Goal: Complete application form

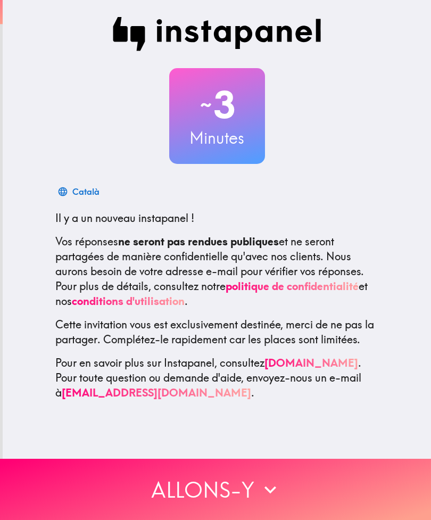
click at [288, 495] on button "Allons-y" at bounding box center [215, 489] width 431 height 61
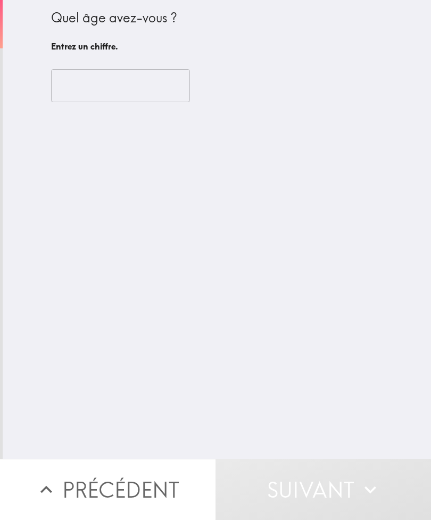
click at [97, 75] on input "number" at bounding box center [120, 85] width 139 height 33
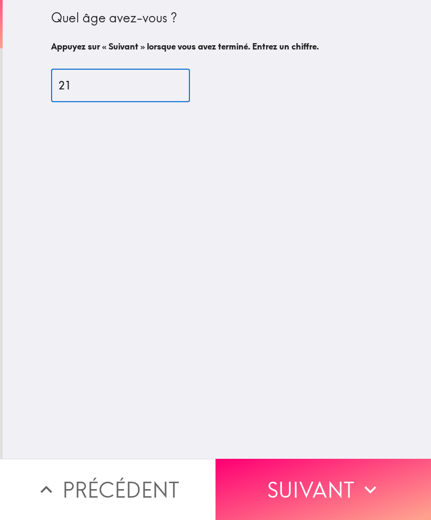
type input "21"
click at [364, 257] on div "Quel âge avez-vous ? Appuyez sur « Suivant » lorsque vous avez terminé. Entrez …" at bounding box center [217, 229] width 429 height 459
click at [316, 463] on button "Suivant" at bounding box center [324, 489] width 216 height 61
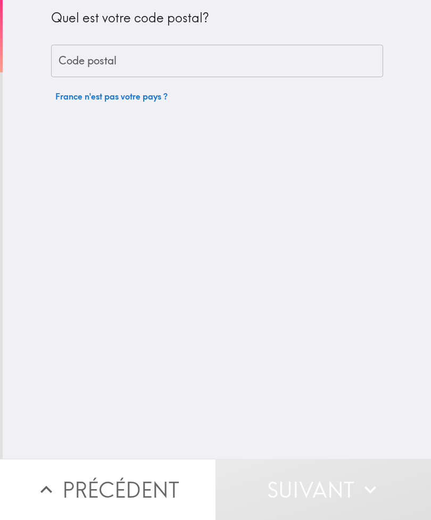
click at [105, 56] on div "Code postal Code postal" at bounding box center [217, 61] width 332 height 33
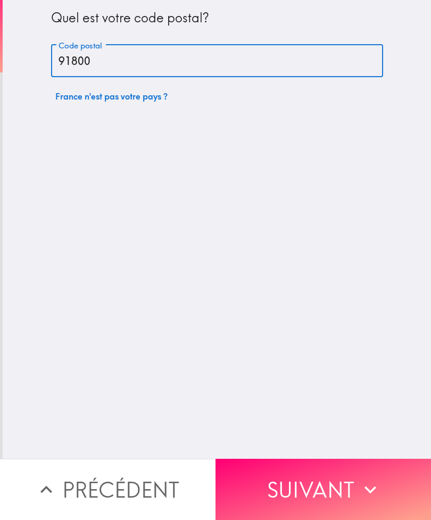
type input "91800"
click at [82, 178] on div "Quel est votre code postal? Code postal 91800 Code postal [GEOGRAPHIC_DATA] n'e…" at bounding box center [217, 229] width 429 height 459
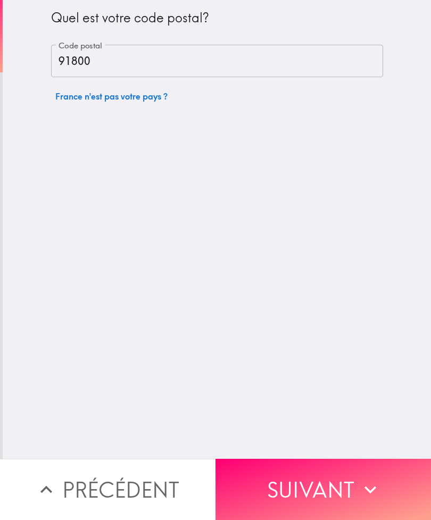
click at [301, 495] on button "Suivant" at bounding box center [324, 489] width 216 height 61
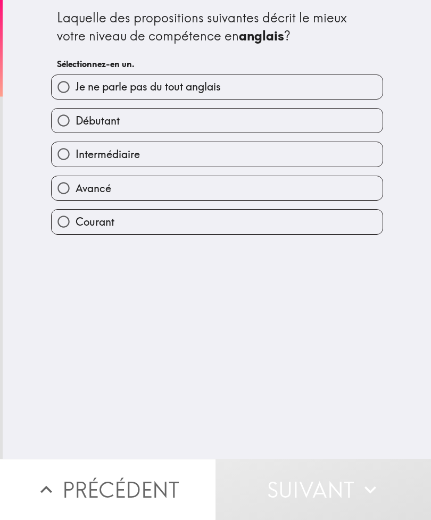
click at [172, 155] on label "Intermédiaire" at bounding box center [217, 154] width 331 height 24
click at [76, 155] on input "Intermédiaire" at bounding box center [64, 154] width 24 height 24
radio input "true"
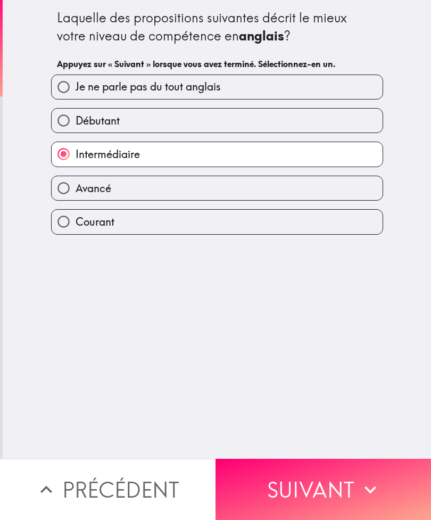
click at [265, 455] on div "Laquelle des propositions suivantes décrit le mieux votre niveau de compétence …" at bounding box center [217, 229] width 429 height 459
click at [362, 474] on button "Suivant" at bounding box center [324, 489] width 216 height 61
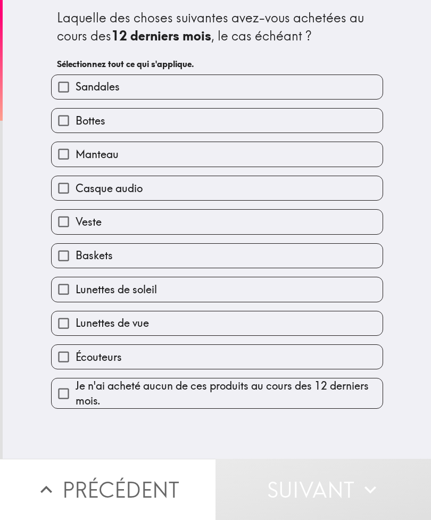
click at [247, 188] on label "Casque audio" at bounding box center [217, 188] width 331 height 24
click at [76, 188] on input "Casque audio" at bounding box center [64, 188] width 24 height 24
checkbox input "true"
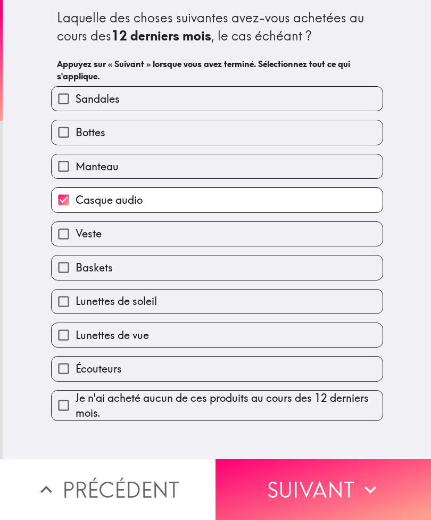
click at [213, 232] on label "Veste" at bounding box center [217, 234] width 331 height 24
click at [76, 232] on input "Veste" at bounding box center [64, 234] width 24 height 24
checkbox input "true"
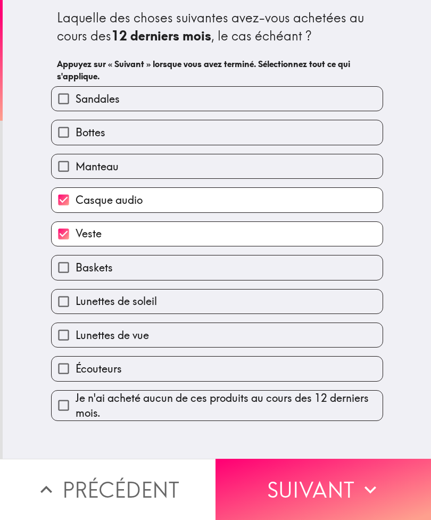
click at [234, 272] on label "Baskets" at bounding box center [217, 268] width 331 height 24
click at [76, 272] on input "Baskets" at bounding box center [64, 268] width 24 height 24
checkbox input "true"
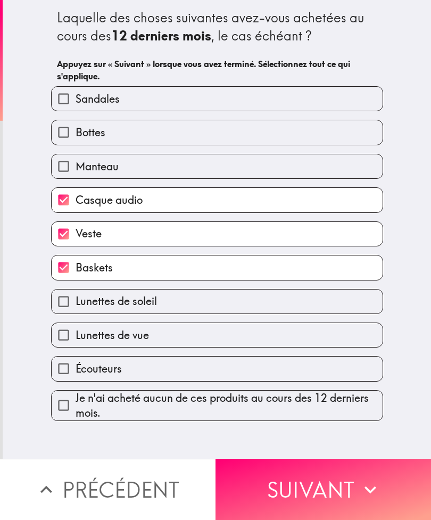
click at [253, 298] on label "Lunettes de soleil" at bounding box center [217, 302] width 331 height 24
click at [76, 298] on input "Lunettes de soleil" at bounding box center [64, 302] width 24 height 24
checkbox input "true"
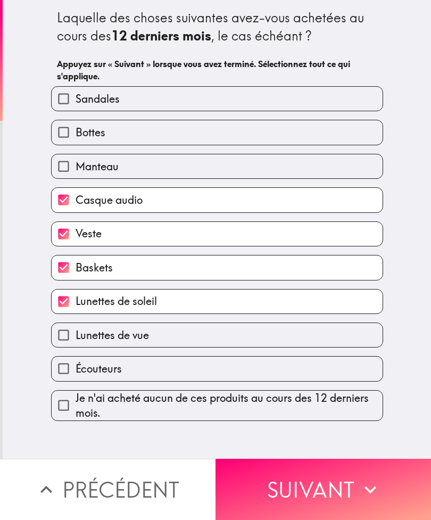
click at [253, 374] on label "Écouteurs" at bounding box center [217, 369] width 331 height 24
click at [76, 374] on input "Écouteurs" at bounding box center [64, 369] width 24 height 24
checkbox input "true"
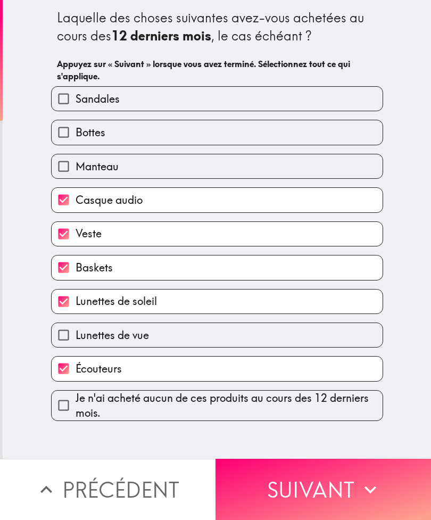
click at [321, 494] on button "Suivant" at bounding box center [324, 489] width 216 height 61
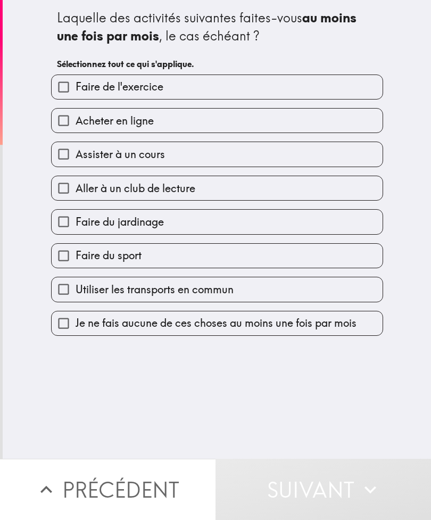
click at [263, 158] on label "Assister à un cours" at bounding box center [217, 154] width 331 height 24
click at [76, 158] on input "Assister à un cours" at bounding box center [64, 154] width 24 height 24
checkbox input "true"
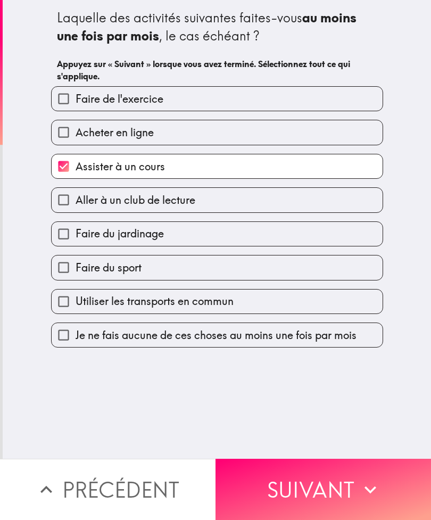
click at [224, 241] on label "Faire du jardinage" at bounding box center [217, 234] width 331 height 24
click at [76, 241] on input "Faire du jardinage" at bounding box center [64, 234] width 24 height 24
checkbox input "true"
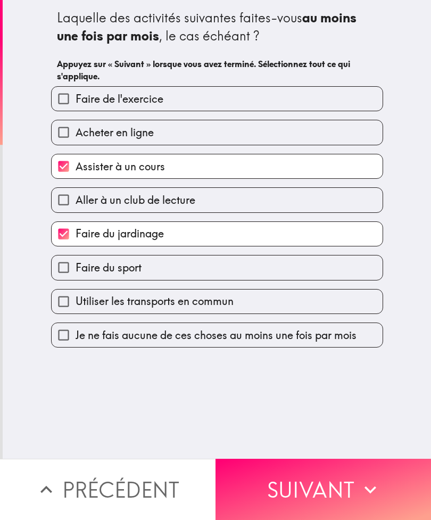
click at [211, 264] on label "Faire du sport" at bounding box center [217, 268] width 331 height 24
click at [76, 264] on input "Faire du sport" at bounding box center [64, 268] width 24 height 24
checkbox input "true"
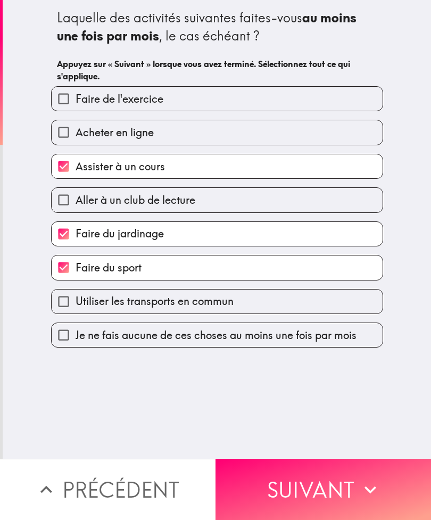
click at [321, 300] on label "Utiliser les transports en commun" at bounding box center [217, 302] width 331 height 24
click at [76, 300] on input "Utiliser les transports en commun" at bounding box center [64, 302] width 24 height 24
checkbox input "true"
click at [331, 489] on button "Suivant" at bounding box center [324, 489] width 216 height 61
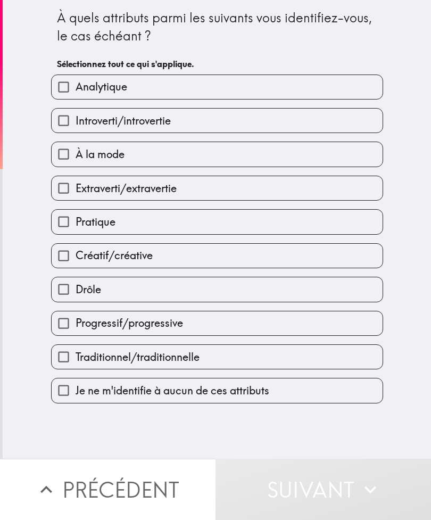
click at [198, 162] on label "À la mode" at bounding box center [217, 154] width 331 height 24
click at [76, 162] on input "À la mode" at bounding box center [64, 154] width 24 height 24
checkbox input "true"
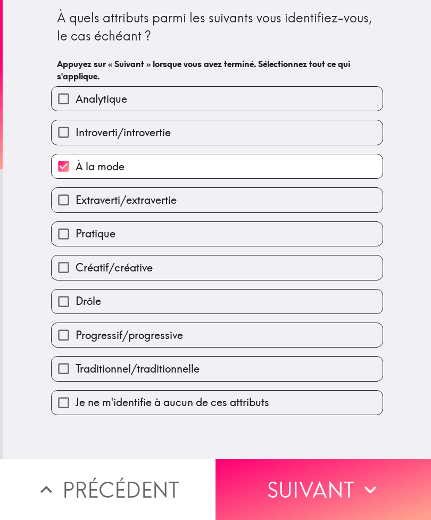
click at [245, 87] on label "Analytique" at bounding box center [217, 99] width 331 height 24
click at [76, 87] on input "Analytique" at bounding box center [64, 99] width 24 height 24
checkbox input "true"
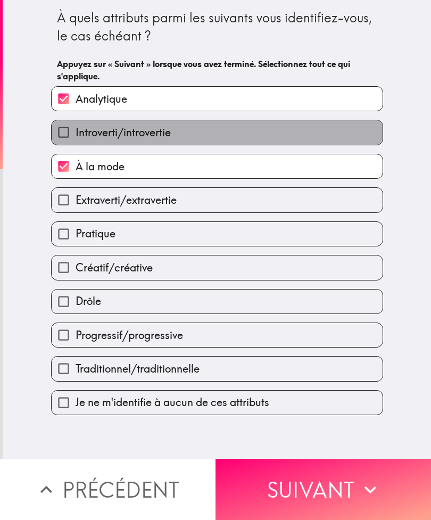
click at [301, 130] on label "Introverti/introvertie" at bounding box center [217, 132] width 331 height 24
click at [76, 130] on input "Introverti/introvertie" at bounding box center [64, 132] width 24 height 24
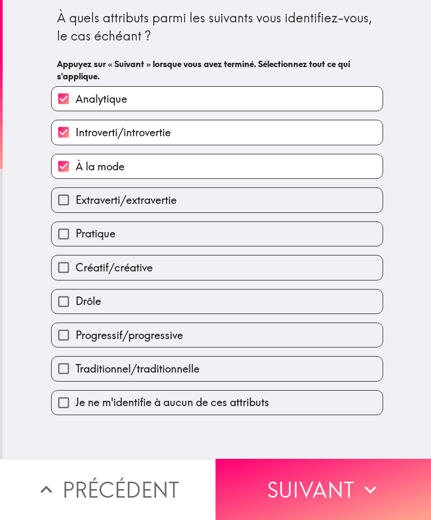
click at [327, 130] on label "Introverti/introvertie" at bounding box center [217, 132] width 331 height 24
click at [76, 130] on input "Introverti/introvertie" at bounding box center [64, 132] width 24 height 24
checkbox input "false"
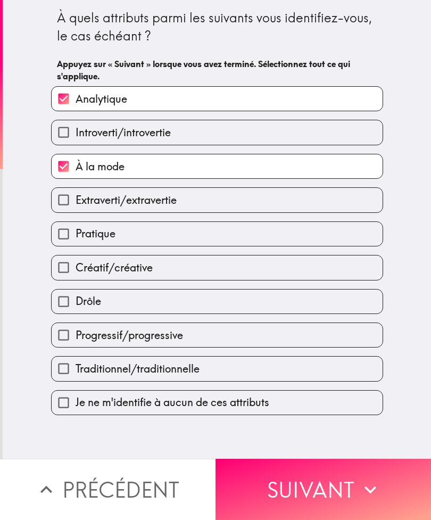
click at [244, 209] on label "Extraverti/extravertie" at bounding box center [217, 200] width 331 height 24
click at [76, 209] on input "Extraverti/extravertie" at bounding box center [64, 200] width 24 height 24
checkbox input "true"
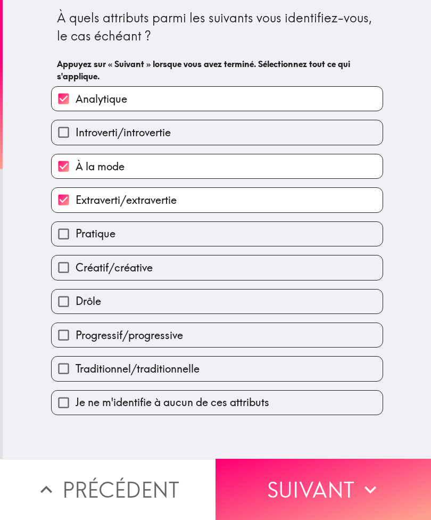
click at [211, 272] on label "Créatif/créative" at bounding box center [217, 268] width 331 height 24
click at [76, 272] on input "Créatif/créative" at bounding box center [64, 268] width 24 height 24
checkbox input "true"
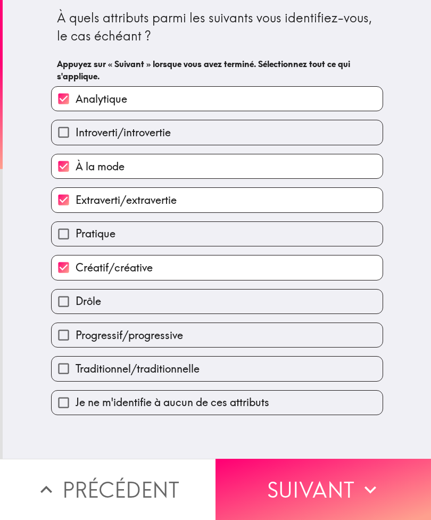
click at [197, 304] on label "Drôle" at bounding box center [217, 302] width 331 height 24
click at [76, 304] on input "Drôle" at bounding box center [64, 302] width 24 height 24
checkbox input "true"
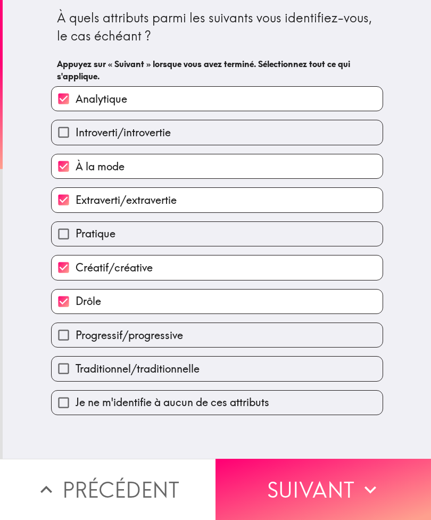
click at [297, 490] on button "Suivant" at bounding box center [324, 489] width 216 height 61
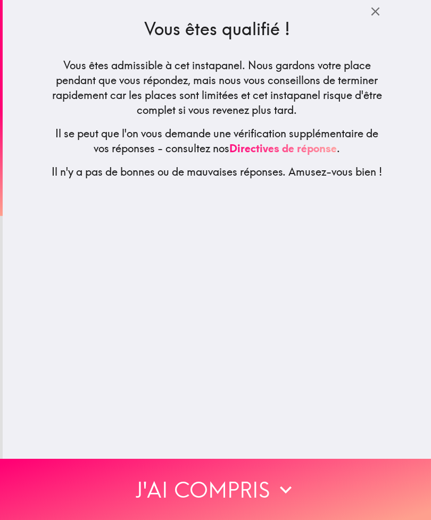
click at [305, 483] on button "J'ai compris" at bounding box center [215, 489] width 431 height 61
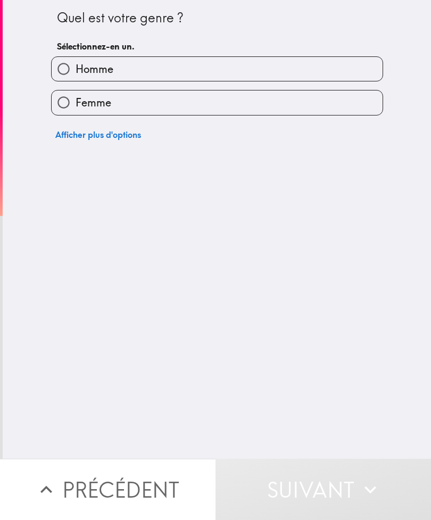
click at [199, 101] on label "Femme" at bounding box center [217, 103] width 331 height 24
click at [76, 101] on input "Femme" at bounding box center [64, 103] width 24 height 24
radio input "true"
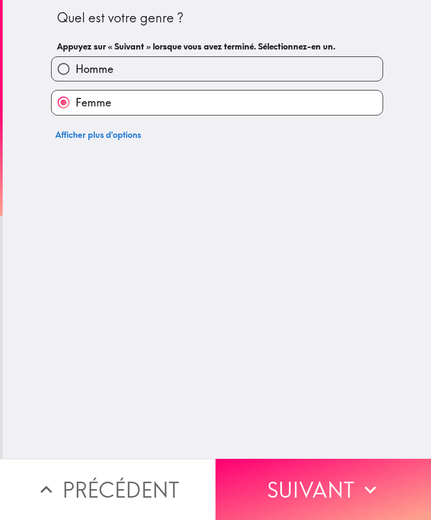
click at [301, 473] on button "Suivant" at bounding box center [324, 489] width 216 height 61
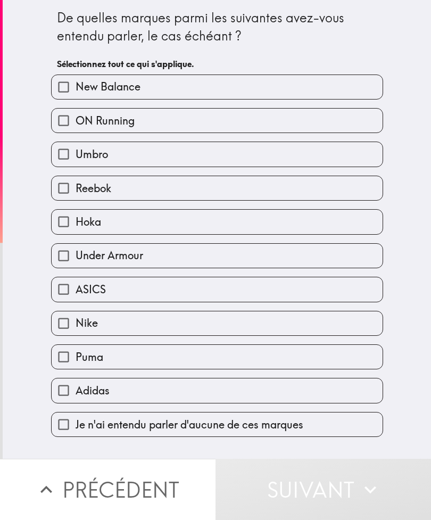
click at [84, 96] on label "New Balance" at bounding box center [217, 87] width 331 height 24
click at [76, 96] on input "New Balance" at bounding box center [64, 87] width 24 height 24
checkbox input "true"
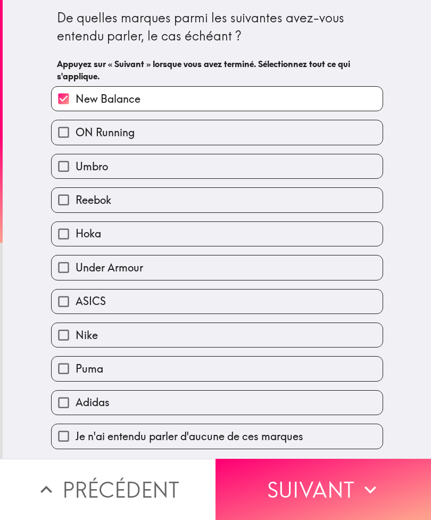
click at [66, 311] on input "ASICS" at bounding box center [64, 302] width 24 height 24
checkbox input "true"
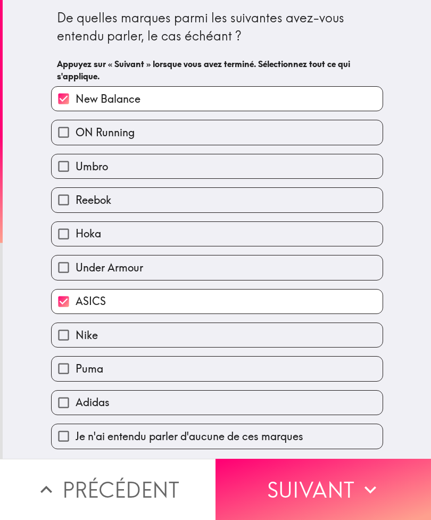
click at [62, 337] on input "Nike" at bounding box center [64, 335] width 24 height 24
checkbox input "true"
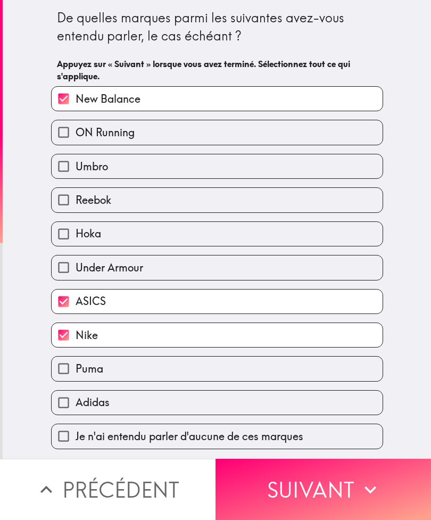
click at [63, 366] on input "Puma" at bounding box center [64, 369] width 24 height 24
checkbox input "true"
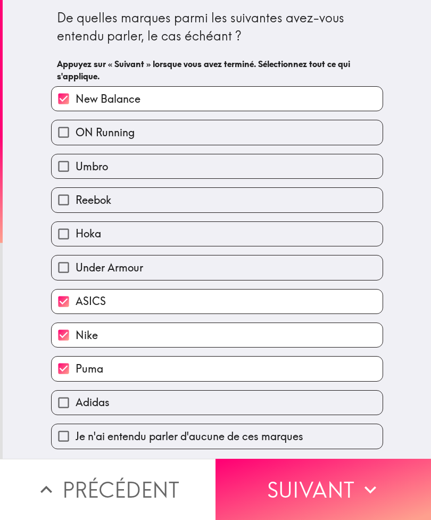
click at [69, 401] on input "Adidas" at bounding box center [64, 403] width 24 height 24
checkbox input "true"
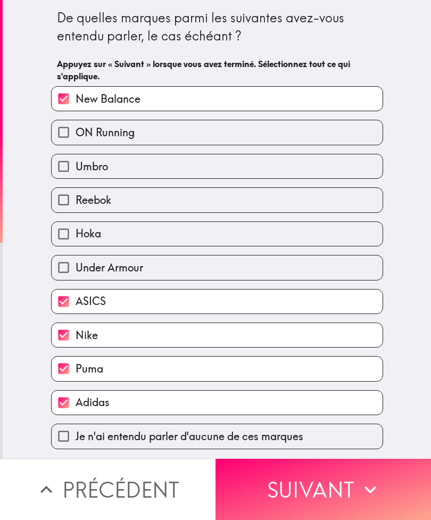
click at [356, 489] on button "Suivant" at bounding box center [324, 489] width 216 height 61
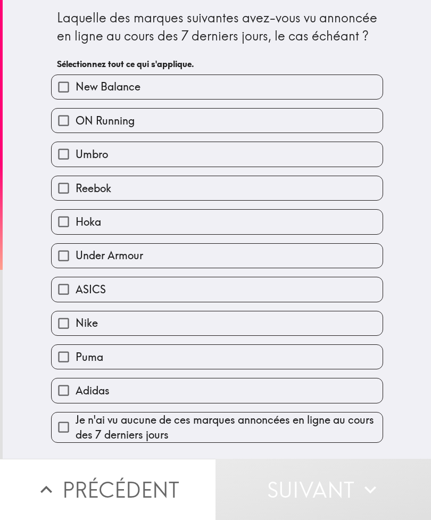
click at [69, 92] on input "New Balance" at bounding box center [64, 87] width 24 height 24
checkbox input "true"
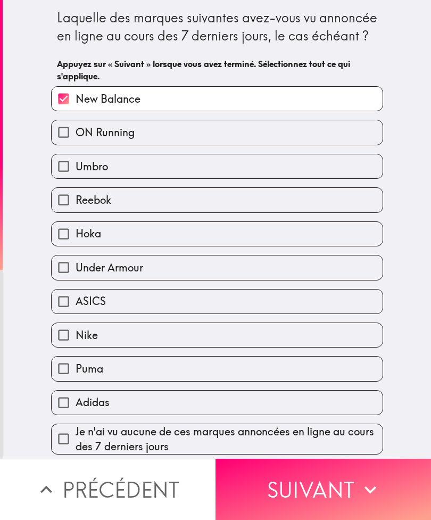
click at [62, 338] on input "Nike" at bounding box center [64, 335] width 24 height 24
checkbox input "true"
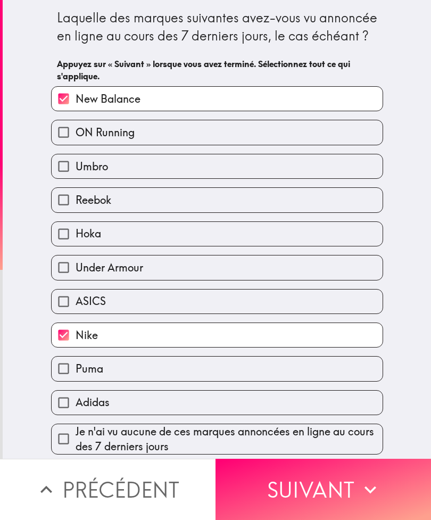
click at [70, 371] on input "Puma" at bounding box center [64, 369] width 24 height 24
checkbox input "true"
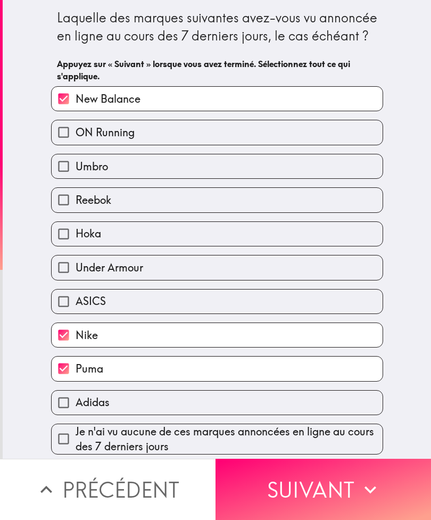
click at [69, 393] on input "Adidas" at bounding box center [64, 403] width 24 height 24
checkbox input "true"
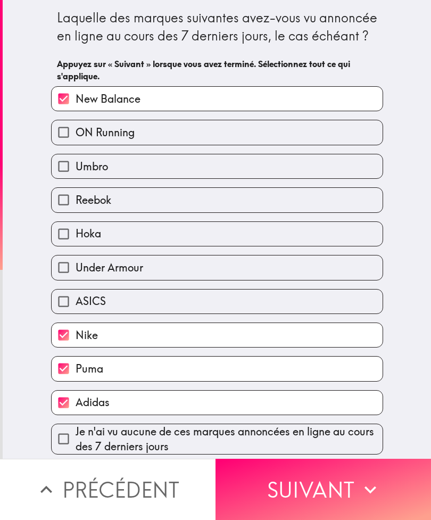
click at [339, 495] on button "Suivant" at bounding box center [324, 489] width 216 height 61
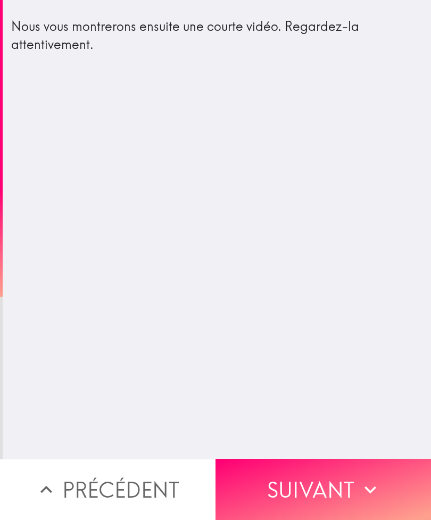
click at [352, 474] on button "Suivant" at bounding box center [324, 489] width 216 height 61
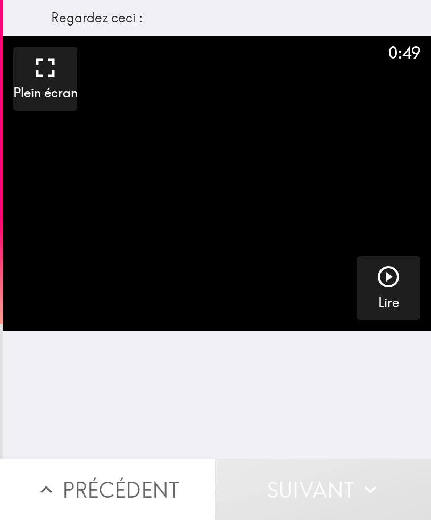
click at [389, 280] on icon "button" at bounding box center [389, 277] width 26 height 26
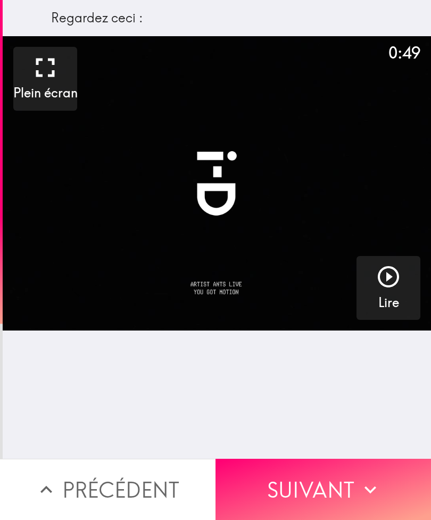
click at [363, 487] on icon "button" at bounding box center [370, 489] width 23 height 23
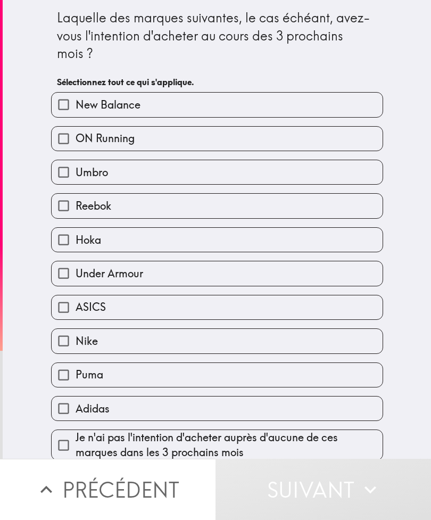
click at [69, 100] on input "New Balance" at bounding box center [64, 105] width 24 height 24
checkbox input "true"
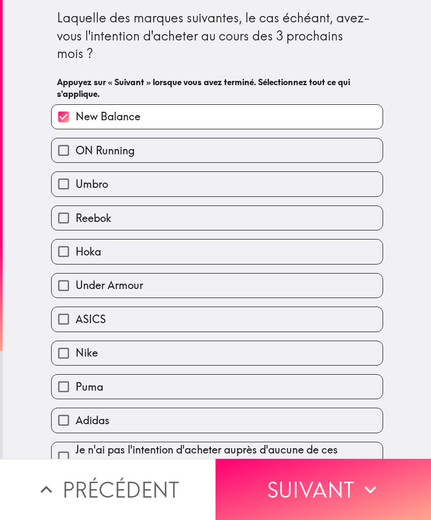
click at [76, 347] on input "Nike" at bounding box center [64, 353] width 24 height 24
checkbox input "true"
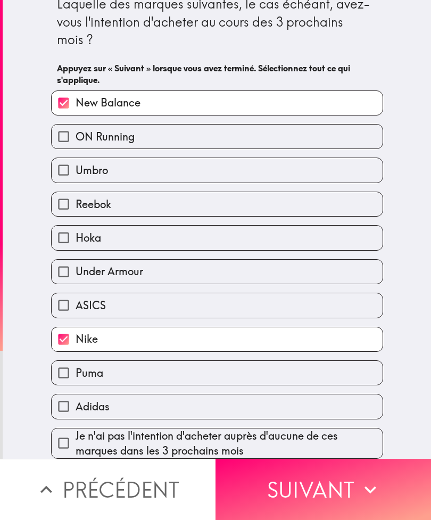
scroll to position [16, 0]
click at [75, 404] on input "Adidas" at bounding box center [64, 407] width 24 height 24
checkbox input "true"
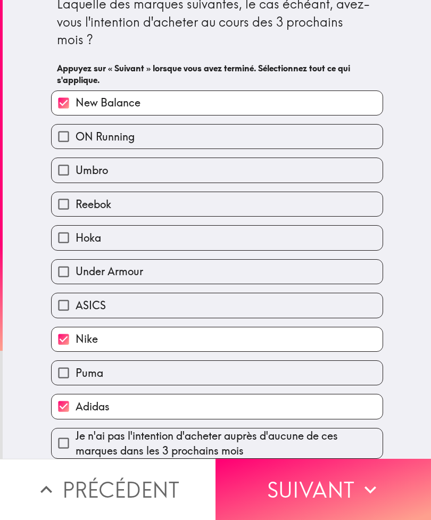
click at [331, 485] on button "Suivant" at bounding box center [324, 489] width 216 height 61
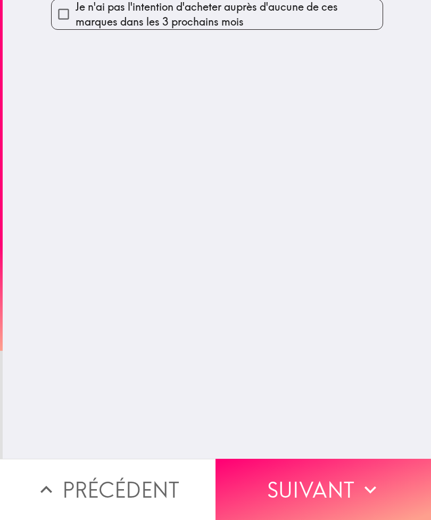
scroll to position [0, 0]
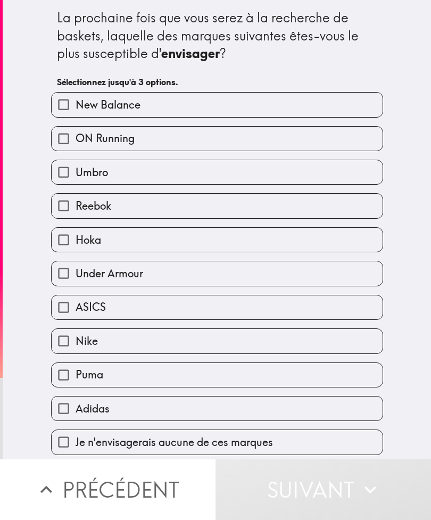
click at [64, 342] on input "Nike" at bounding box center [64, 341] width 24 height 24
checkbox input "true"
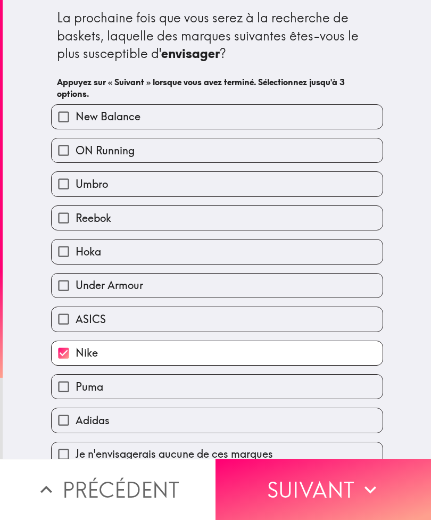
click at [76, 110] on input "New Balance" at bounding box center [64, 117] width 24 height 24
checkbox input "true"
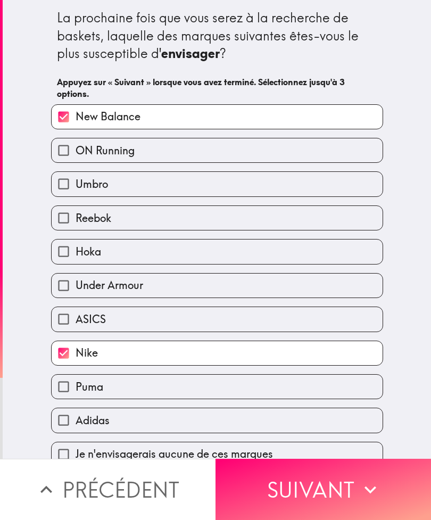
click at [366, 479] on icon "button" at bounding box center [370, 489] width 23 height 23
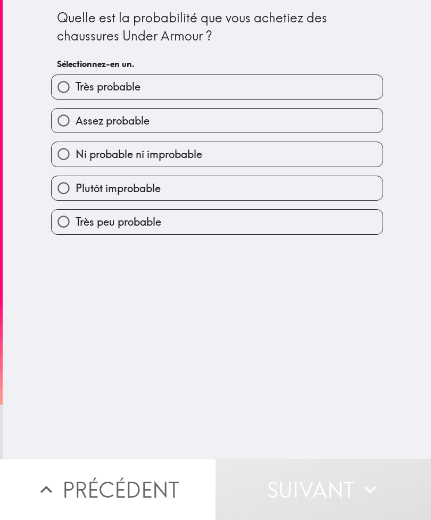
click at [70, 116] on input "Assez probable" at bounding box center [64, 121] width 24 height 24
radio input "true"
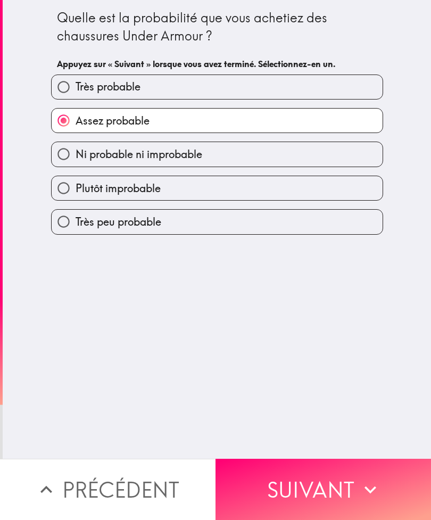
click at [352, 470] on button "Suivant" at bounding box center [324, 489] width 216 height 61
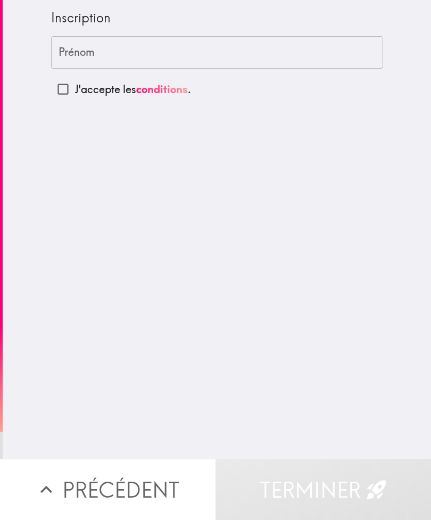
click at [86, 50] on div "Prénom Prénom" at bounding box center [217, 52] width 332 height 33
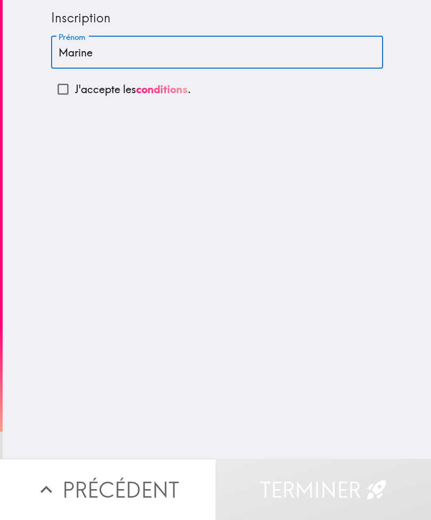
type input "Marine"
click at [82, 82] on p "J'accepte les conditions ." at bounding box center [133, 89] width 116 height 15
click at [75, 81] on input "J'accepte les conditions ." at bounding box center [63, 89] width 24 height 24
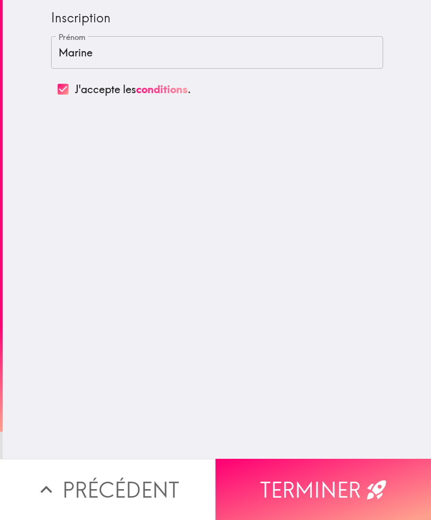
click at [64, 89] on input "J'accepte les conditions ." at bounding box center [63, 89] width 24 height 24
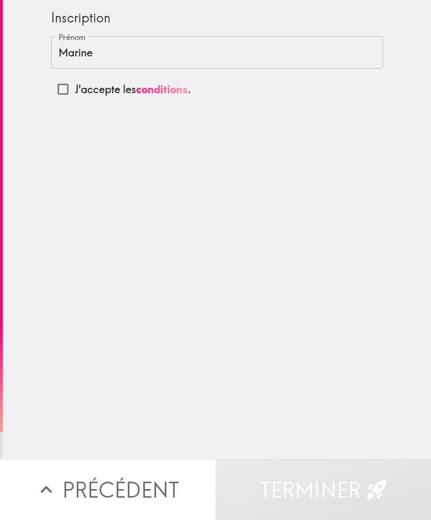
click at [63, 88] on input "J'accepte les conditions ." at bounding box center [63, 89] width 24 height 24
checkbox input "true"
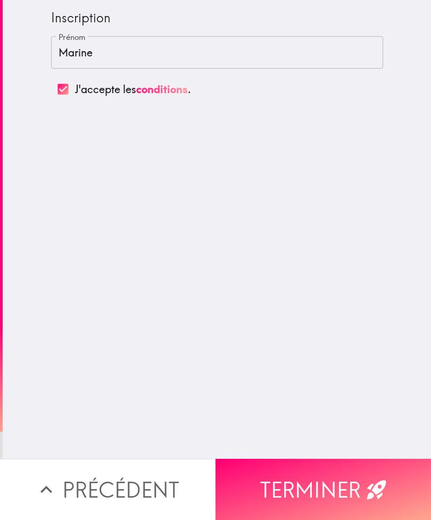
click at [337, 498] on button "Terminer" at bounding box center [324, 489] width 216 height 61
